Goal: Task Accomplishment & Management: Complete application form

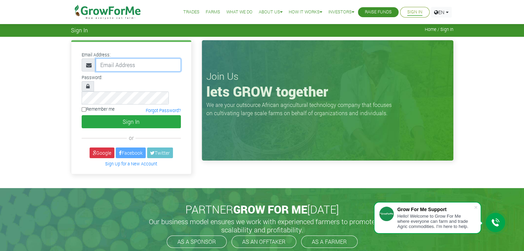
type input "[PERSON_NAME][EMAIL_ADDRESS][DOMAIN_NAME]"
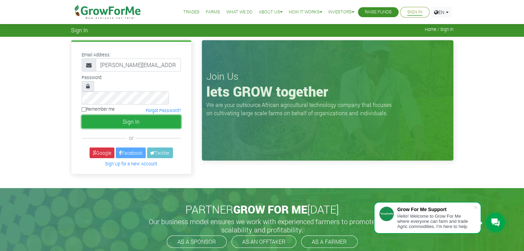
click at [145, 115] on button "Sign In" at bounding box center [131, 121] width 99 height 13
